Goal: Find specific page/section: Find specific page/section

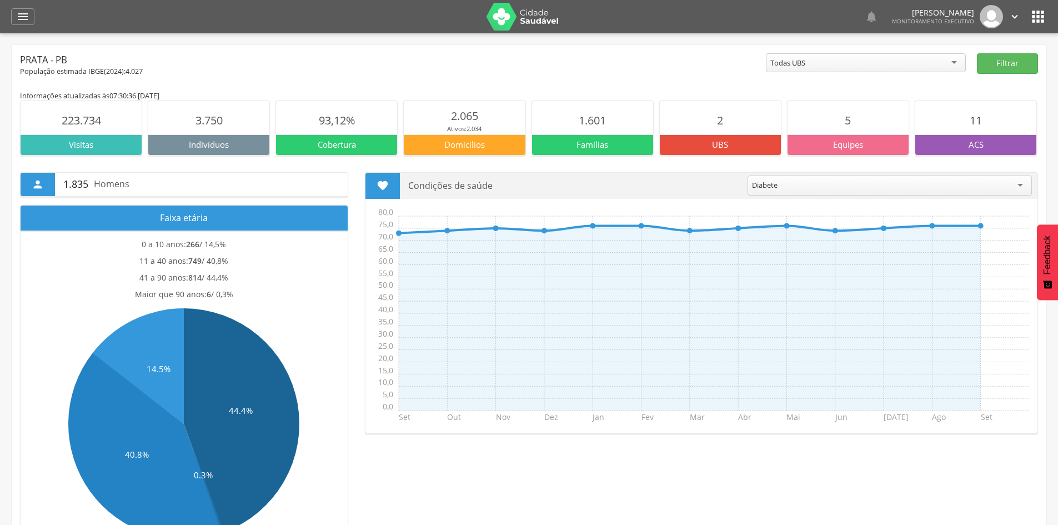
click at [1042, 20] on icon "" at bounding box center [1038, 17] width 18 height 18
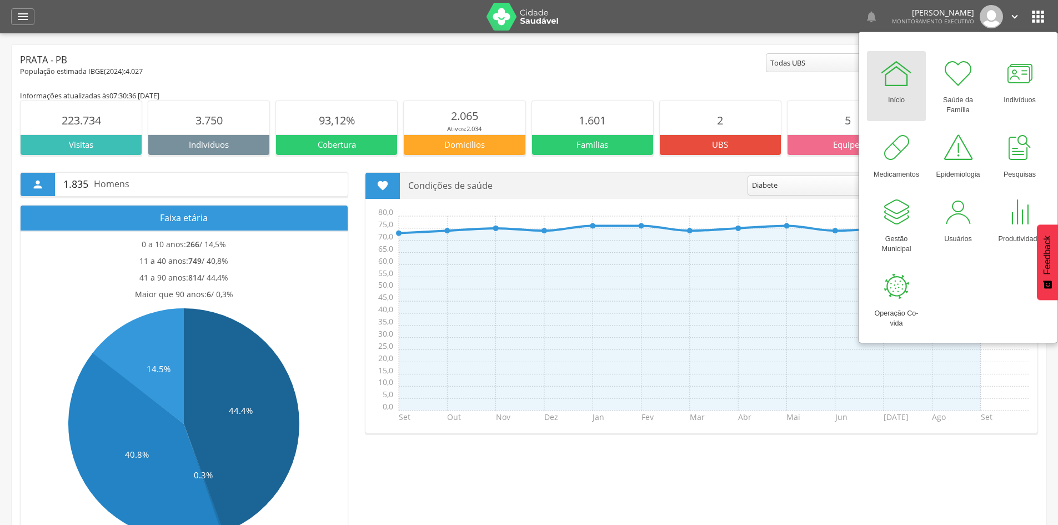
click at [899, 106] on link "Início" at bounding box center [896, 86] width 59 height 70
drag, startPoint x: 892, startPoint y: 111, endPoint x: 892, endPoint y: 95, distance: 16.1
click at [892, 110] on link "Início" at bounding box center [896, 86] width 59 height 70
click at [892, 94] on div "Início" at bounding box center [896, 98] width 17 height 16
click at [1038, 22] on icon "" at bounding box center [1038, 17] width 18 height 18
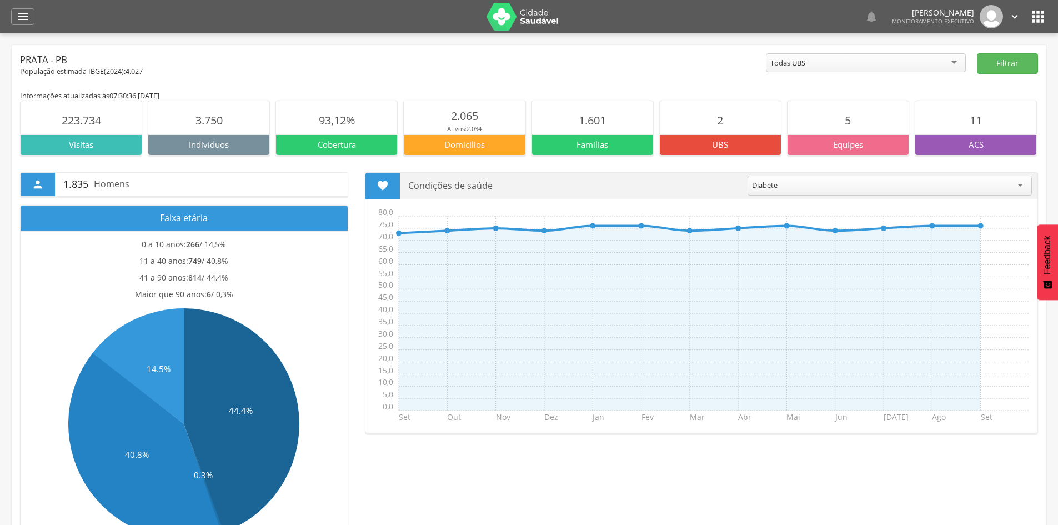
click at [1036, 13] on icon "" at bounding box center [1038, 17] width 18 height 18
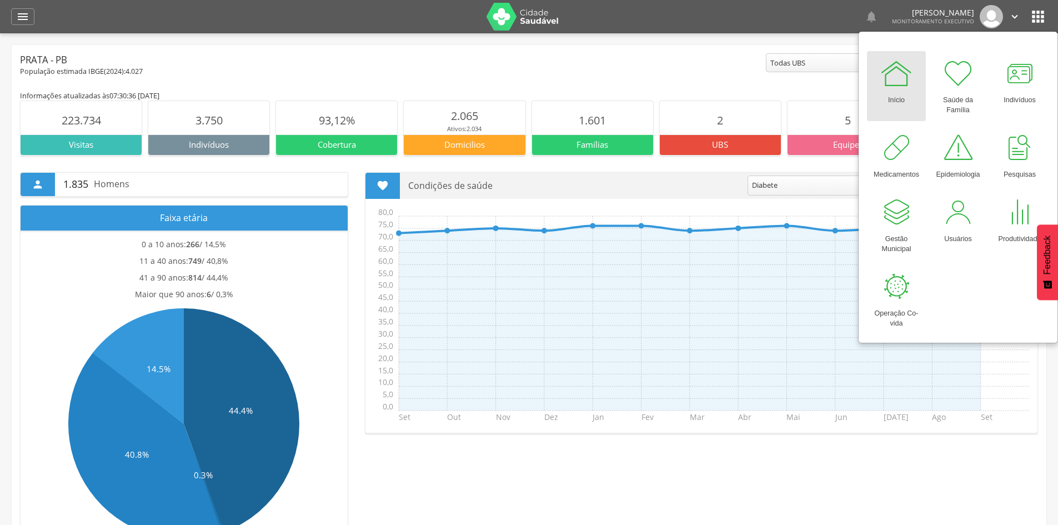
click at [889, 89] on link "Início" at bounding box center [896, 86] width 59 height 70
click at [894, 74] on div at bounding box center [896, 73] width 33 height 33
click at [23, 15] on icon "" at bounding box center [22, 16] width 13 height 13
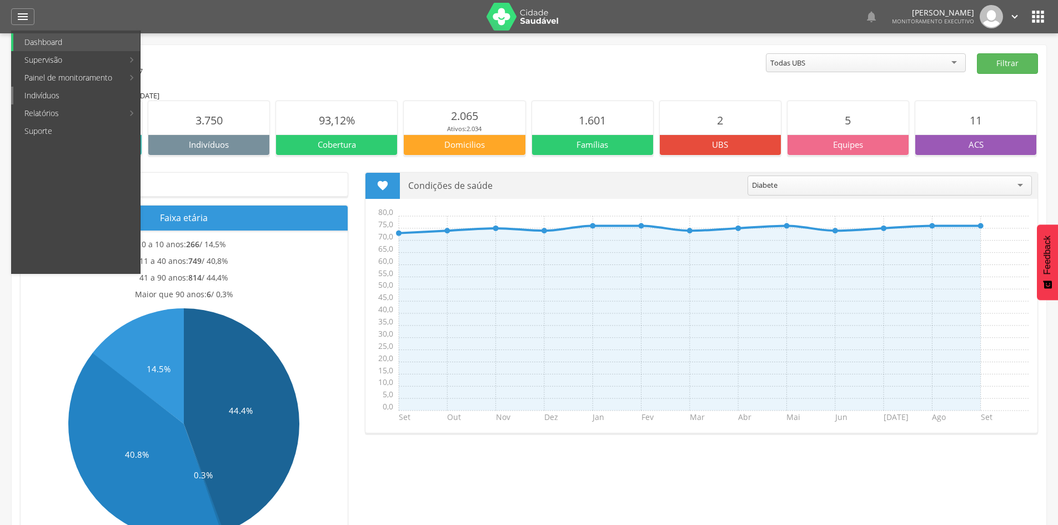
click at [66, 93] on link "Indivíduos" at bounding box center [76, 96] width 127 height 18
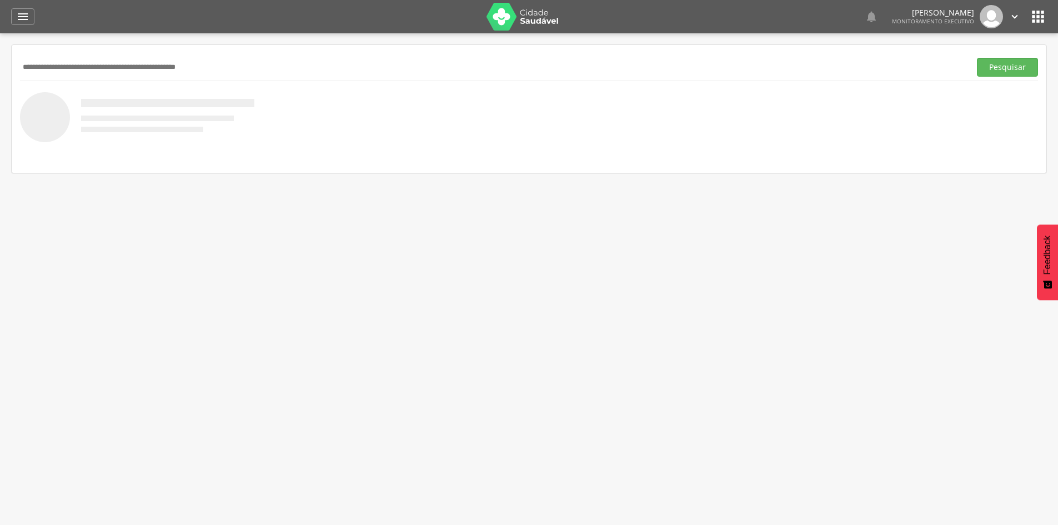
paste input "**********"
type input "**********"
click at [977, 58] on button "Pesquisar" at bounding box center [1007, 67] width 61 height 19
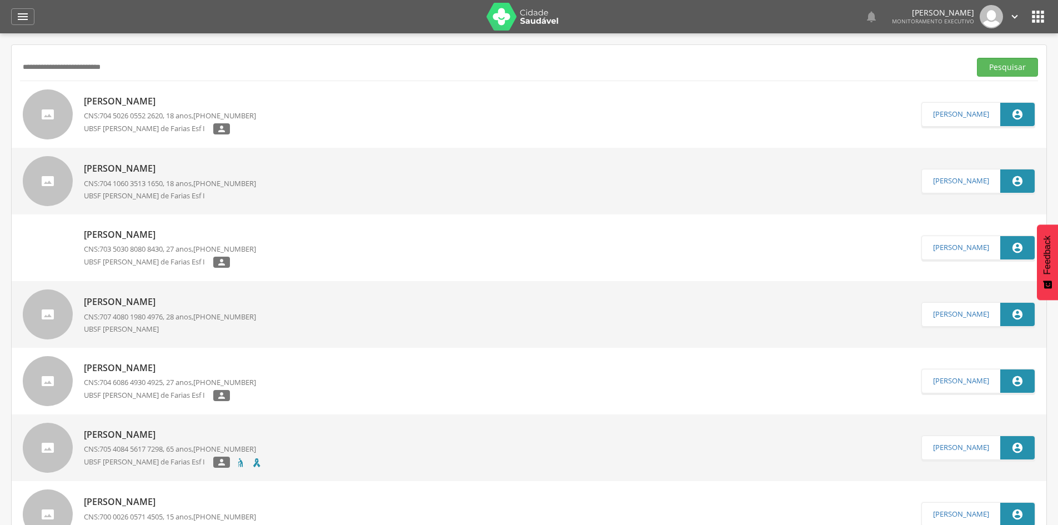
click at [168, 101] on p "[PERSON_NAME]" at bounding box center [170, 101] width 172 height 13
type input "**********"
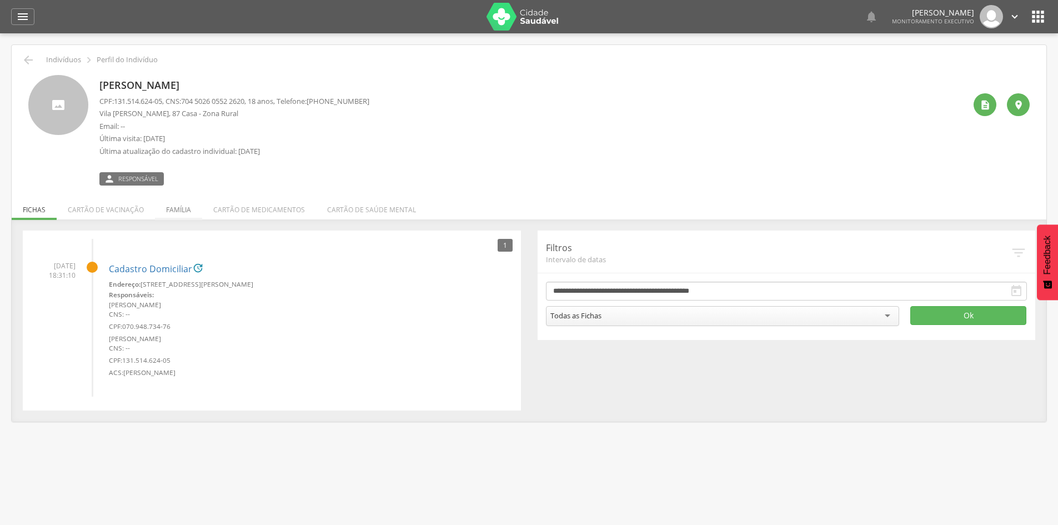
click at [176, 209] on li "Família" at bounding box center [178, 207] width 47 height 26
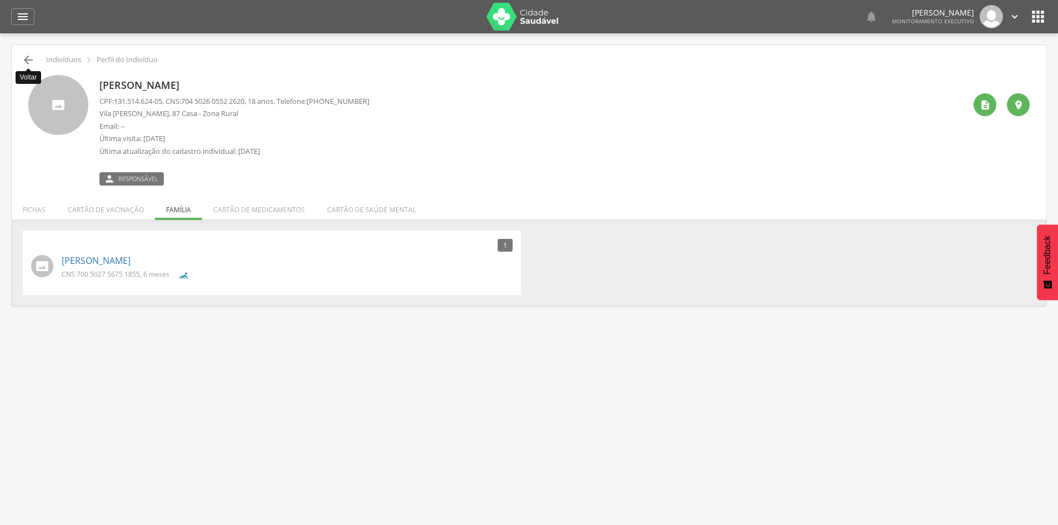
click at [24, 60] on icon "" at bounding box center [28, 59] width 13 height 13
